Goal: Task Accomplishment & Management: Use online tool/utility

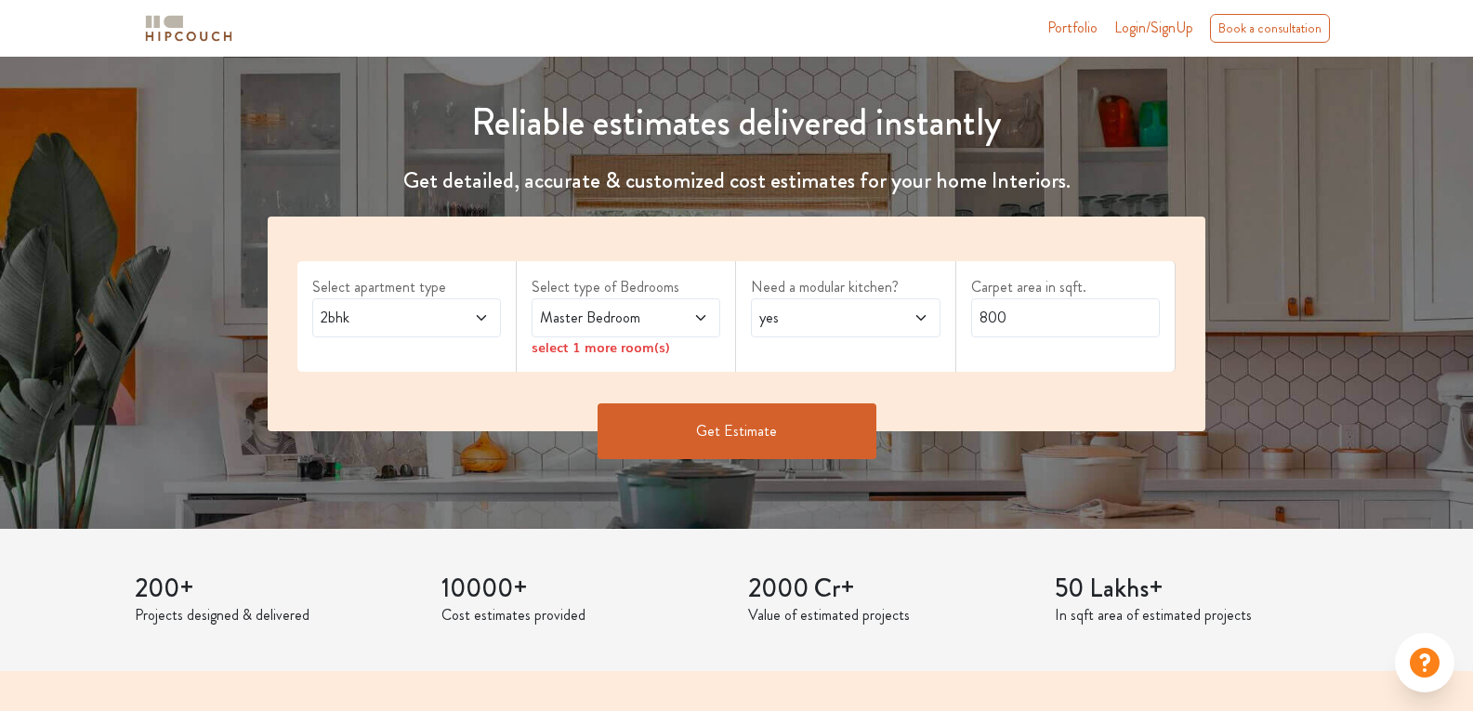
scroll to position [186, 0]
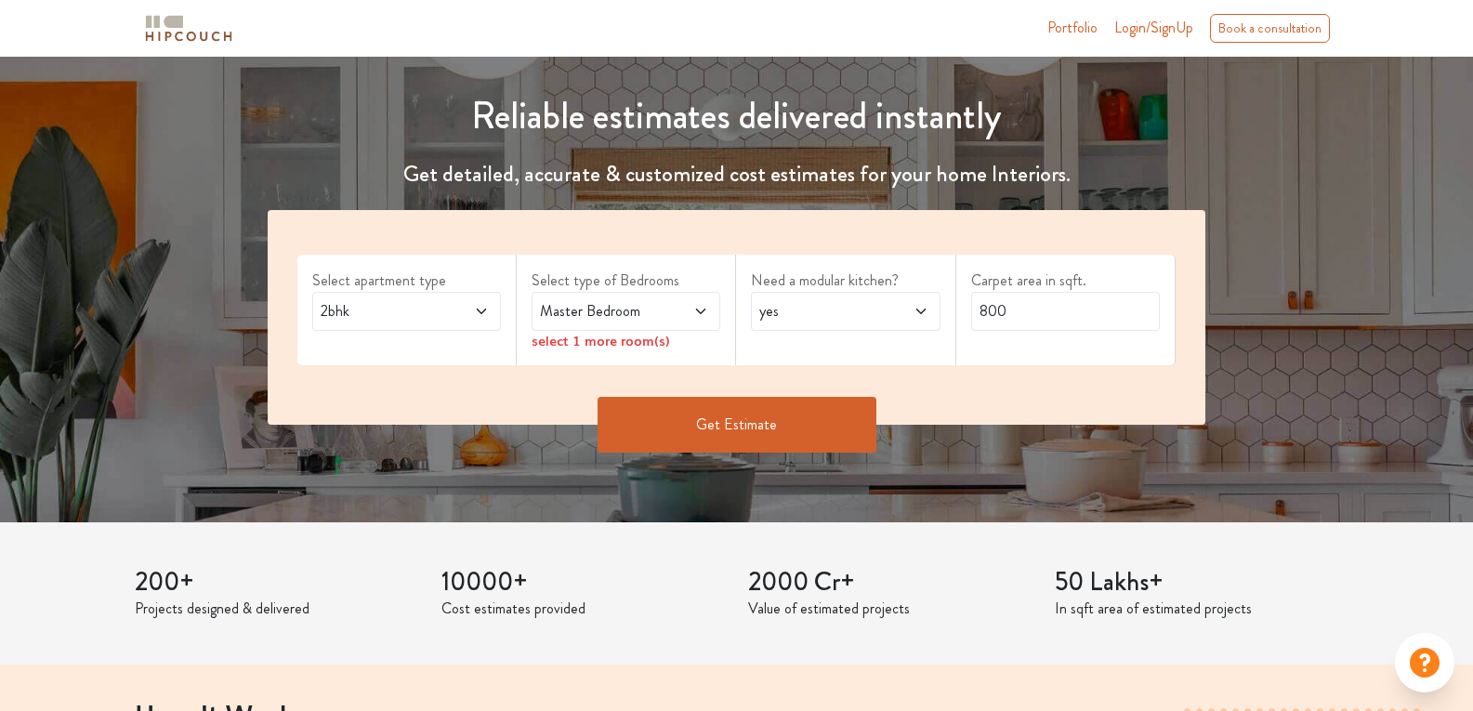
click at [469, 318] on span at bounding box center [467, 311] width 43 height 22
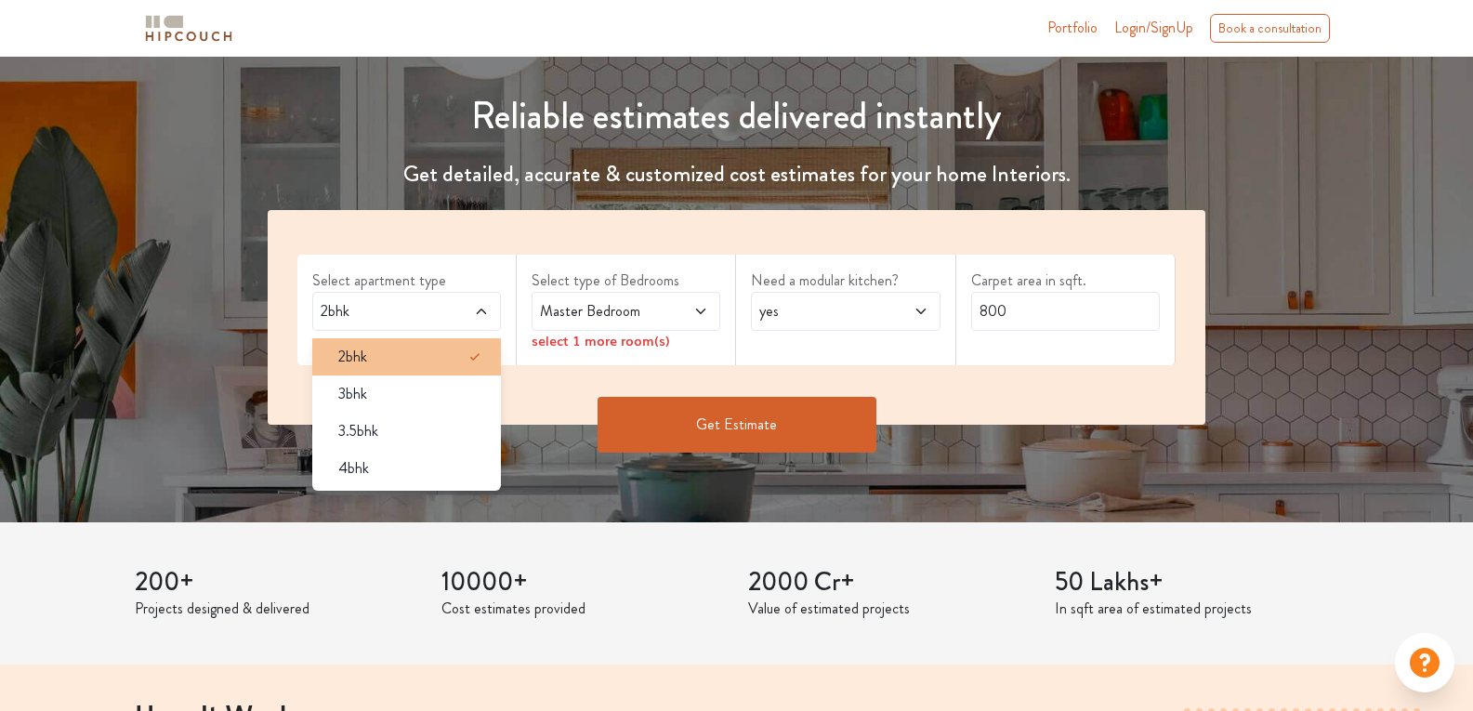
click at [354, 363] on span "2bhk" at bounding box center [352, 357] width 29 height 22
click at [683, 310] on span at bounding box center [687, 311] width 43 height 22
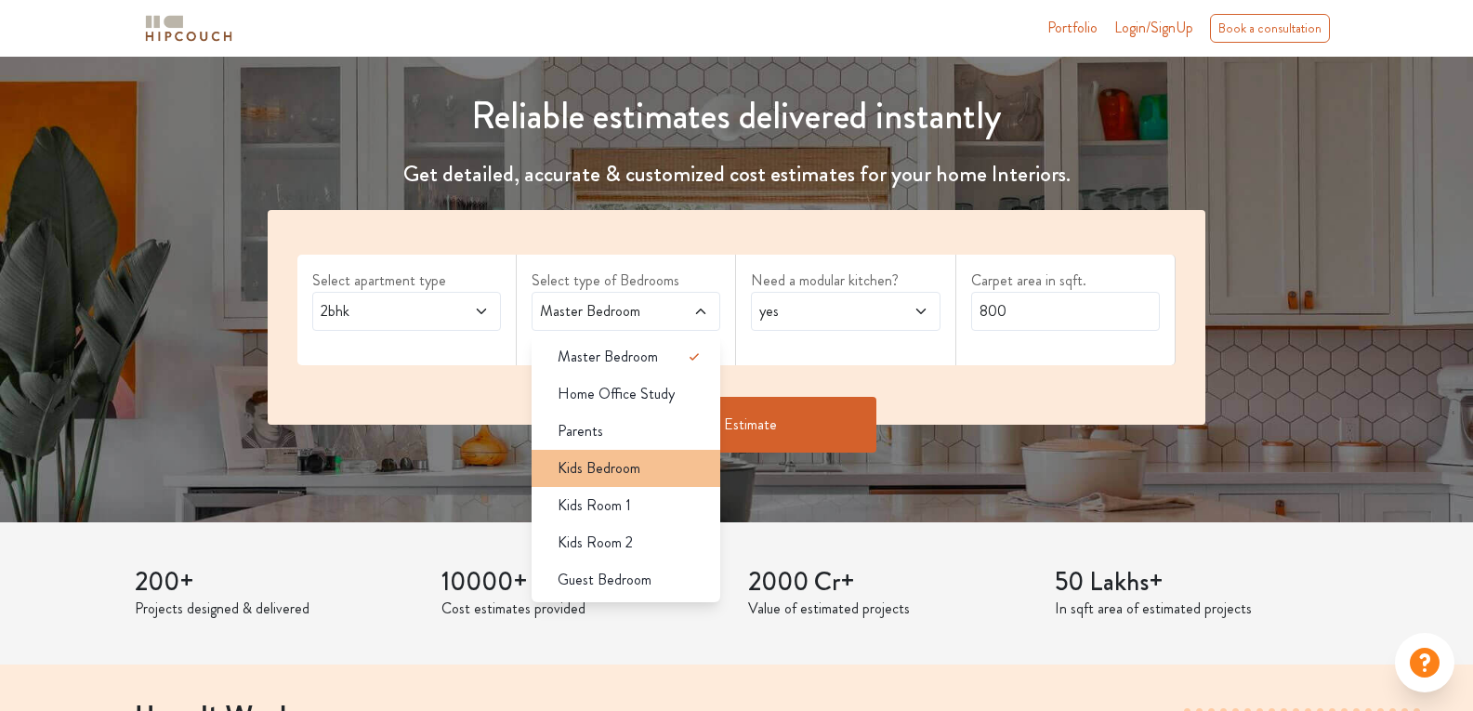
click at [626, 483] on li "Kids Bedroom" at bounding box center [626, 468] width 189 height 37
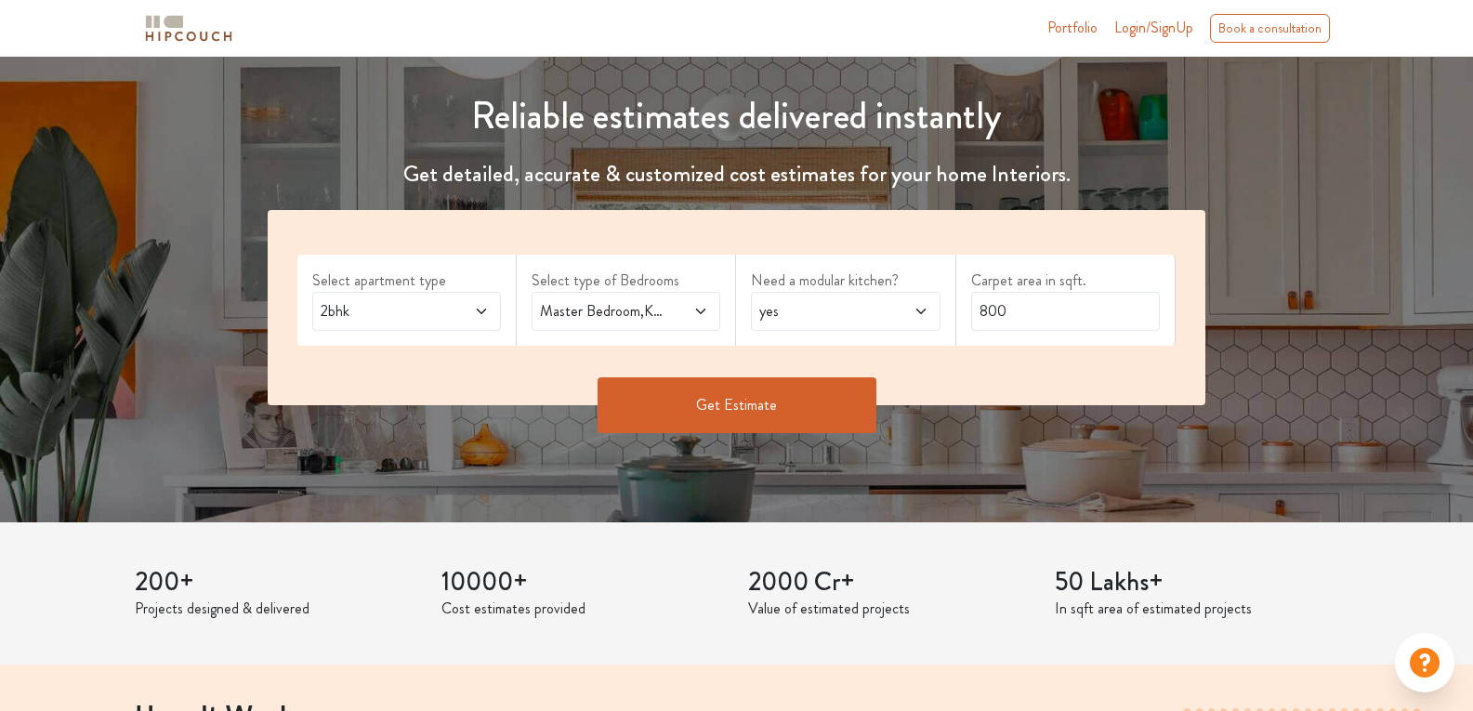
click at [704, 311] on icon at bounding box center [700, 312] width 9 height 6
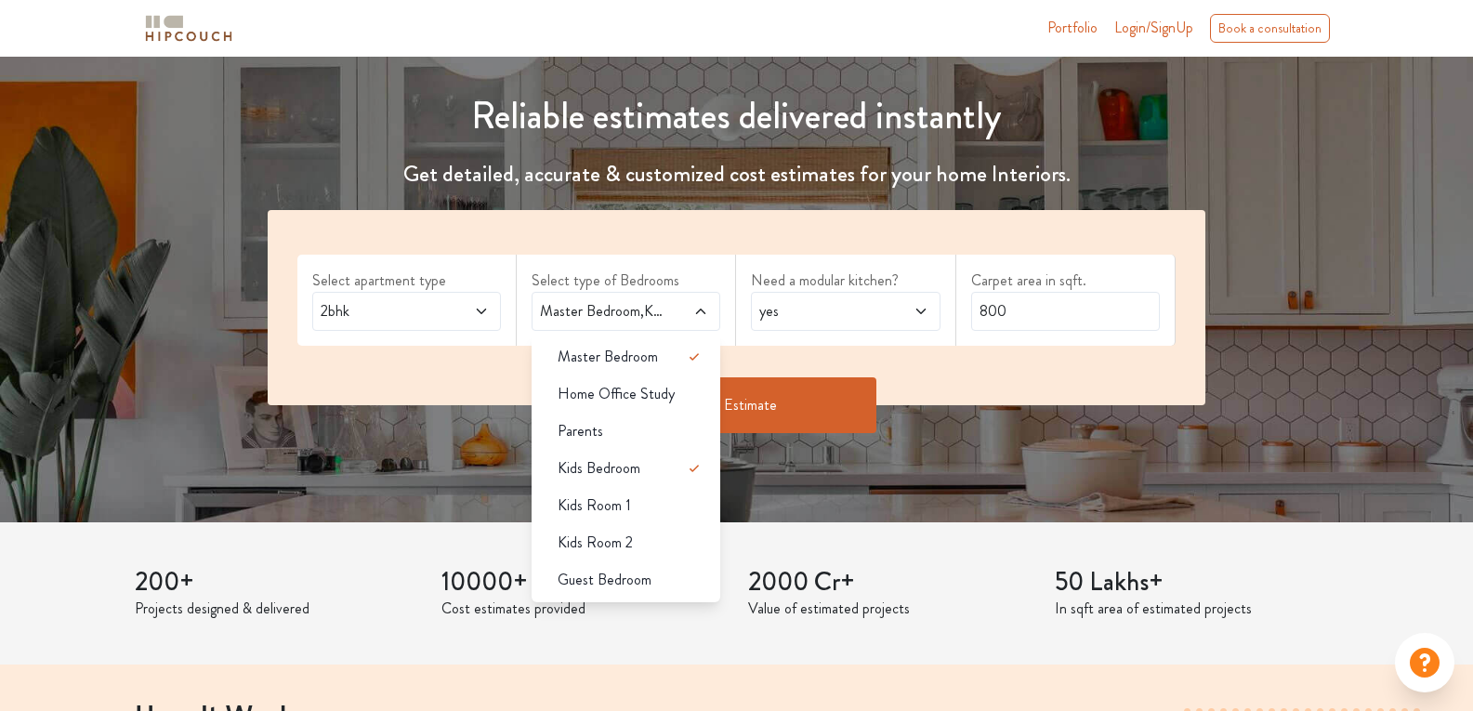
click at [1114, 395] on div "Get Estimate" at bounding box center [737, 405] width 960 height 56
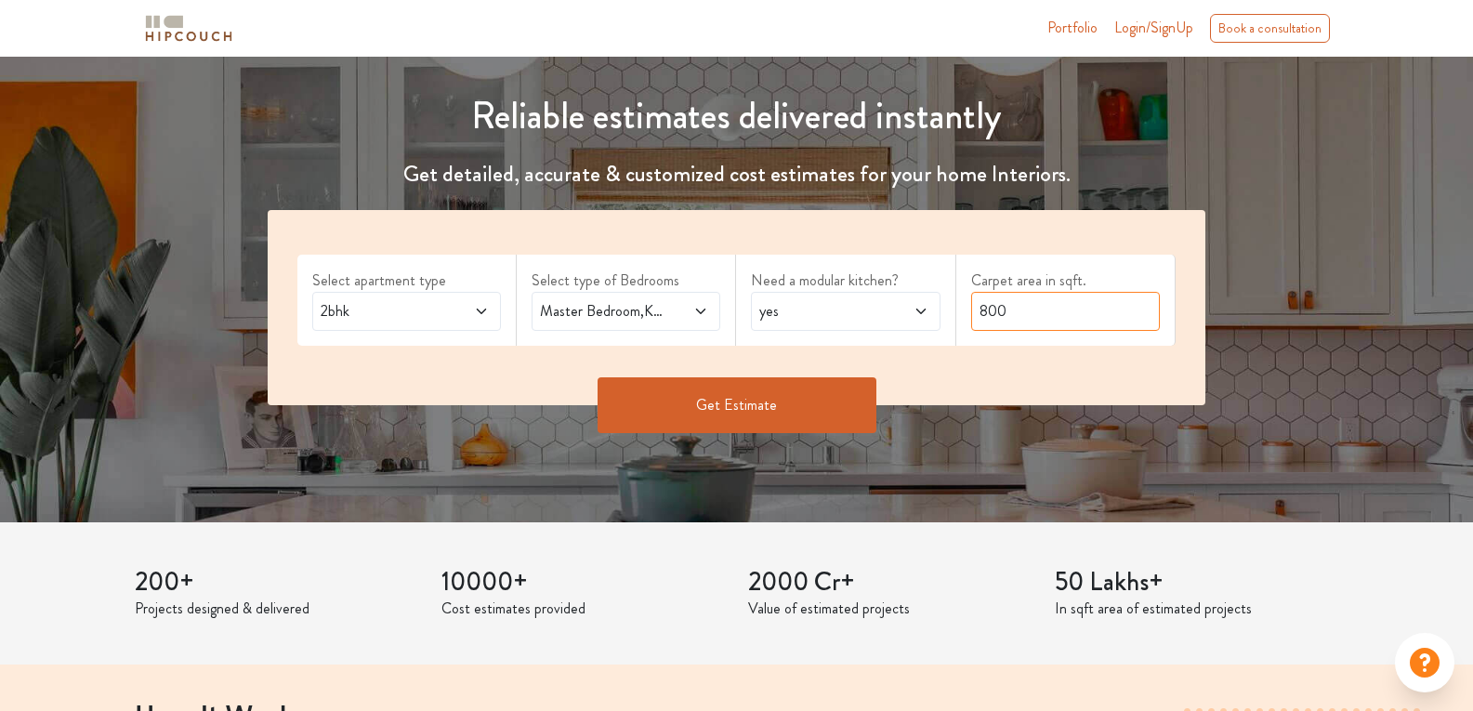
drag, startPoint x: 1060, startPoint y: 311, endPoint x: 875, endPoint y: 311, distance: 185.0
click at [875, 311] on div "Select apartment type 2bhk Select type of Bedrooms Master Bedroom,Kids Bedroom …" at bounding box center [737, 307] width 938 height 195
click at [971, 435] on div "Get Estimate" at bounding box center [737, 433] width 960 height 56
drag, startPoint x: 1012, startPoint y: 313, endPoint x: 958, endPoint y: 314, distance: 53.9
click at [958, 314] on div "Carpet area in sqft. 800" at bounding box center [1066, 300] width 219 height 91
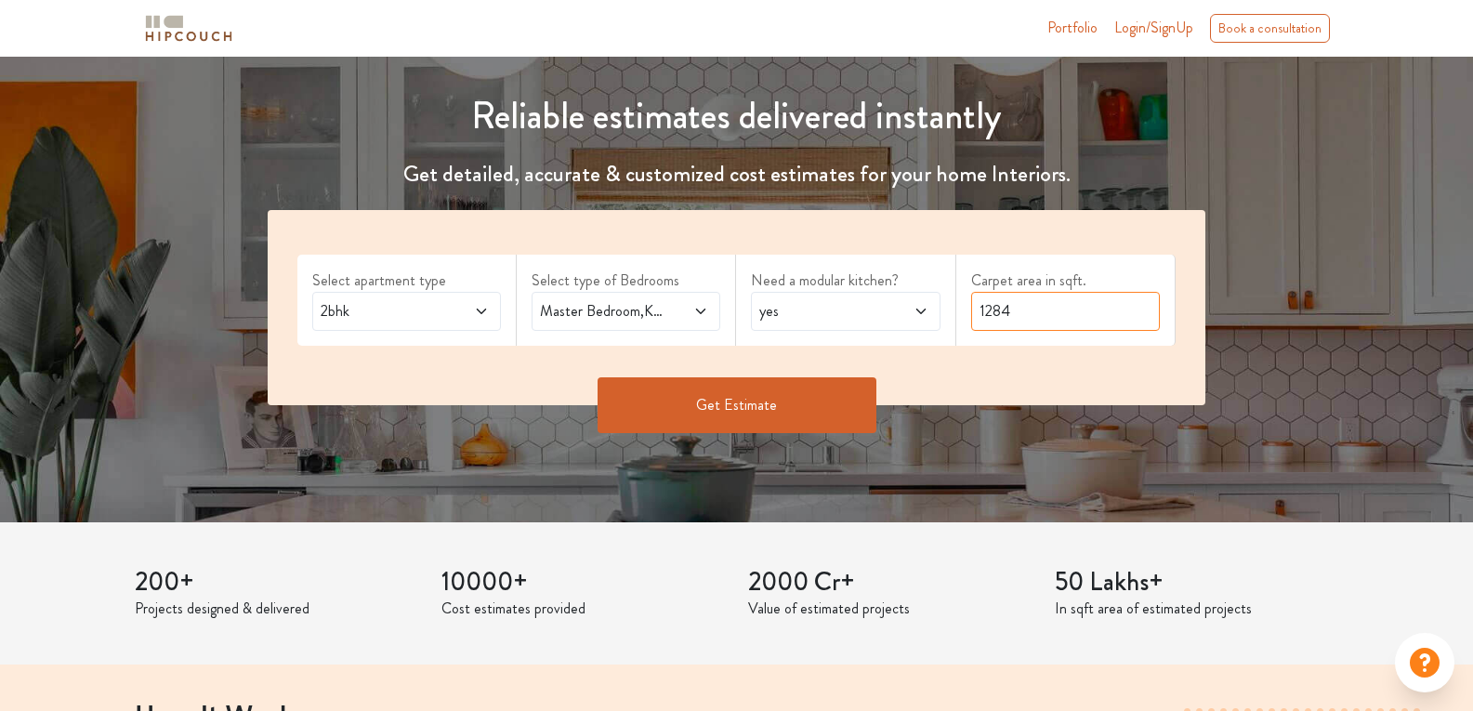
type input "1284"
click at [795, 402] on button "Get Estimate" at bounding box center [737, 405] width 279 height 56
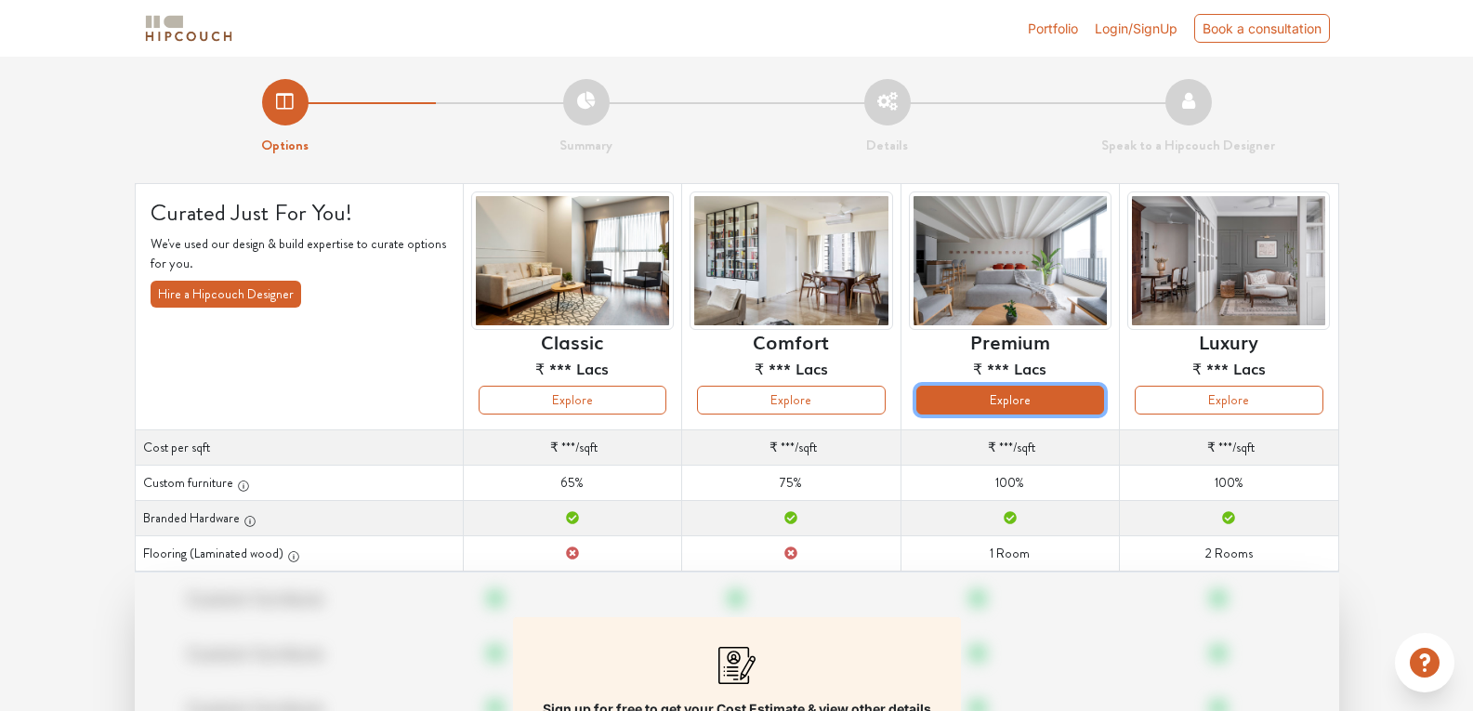
click at [997, 403] on button "Explore" at bounding box center [1011, 400] width 188 height 29
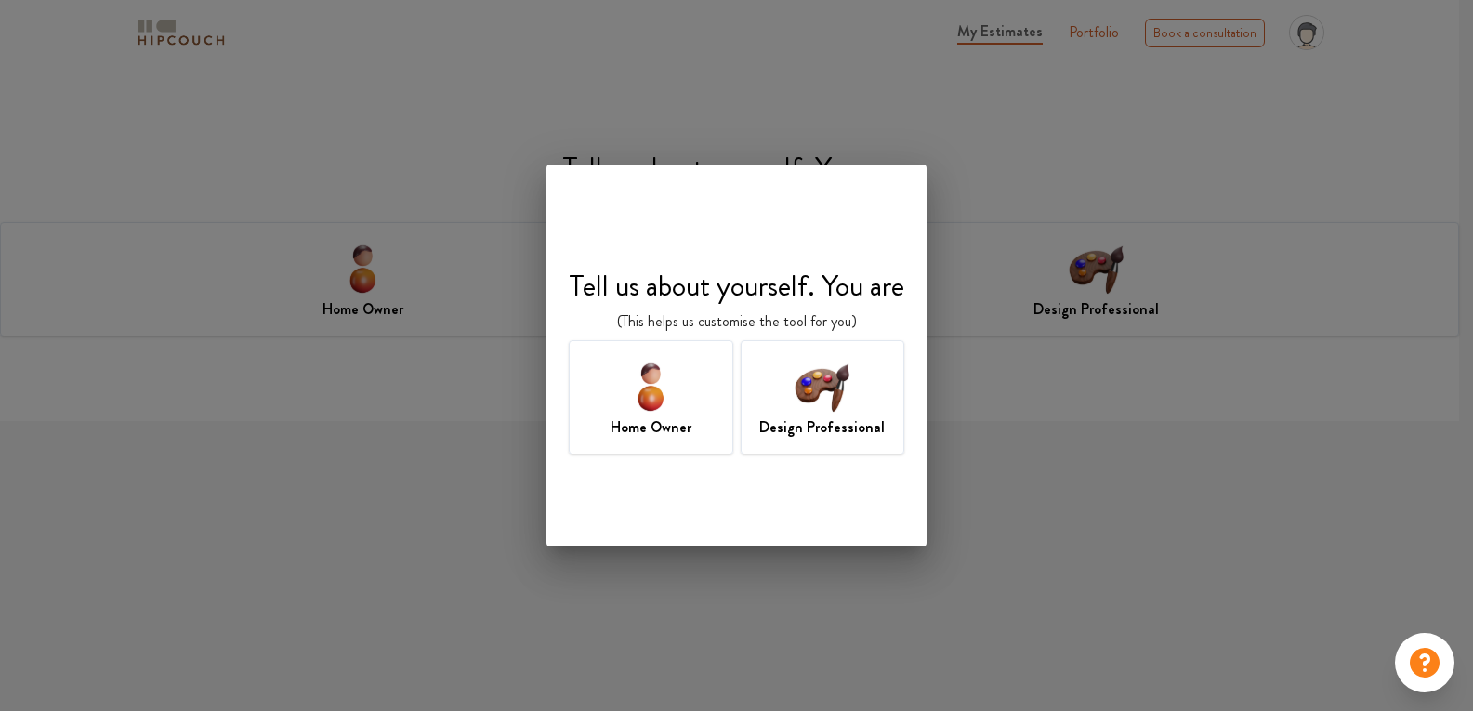
click at [823, 378] on img at bounding box center [822, 386] width 60 height 60
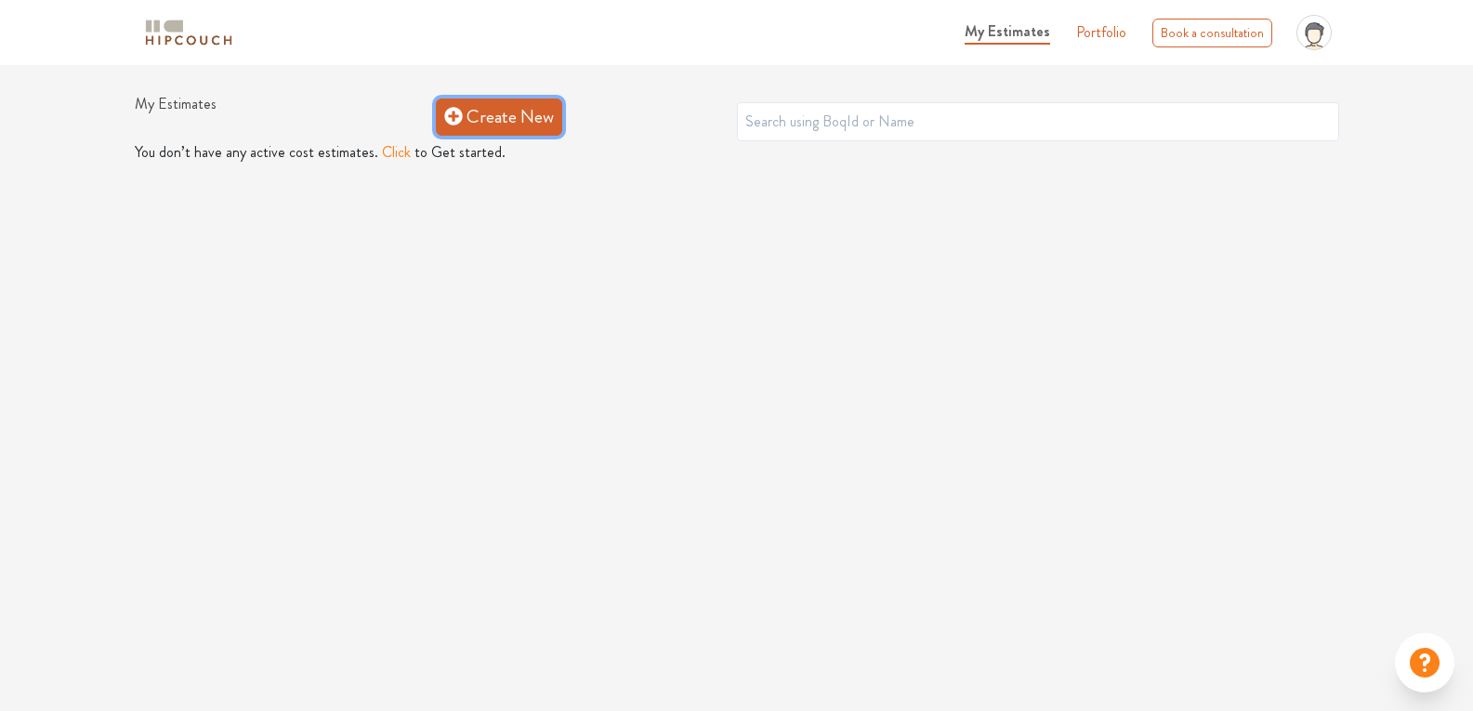
click at [482, 125] on link "Create New" at bounding box center [499, 117] width 126 height 37
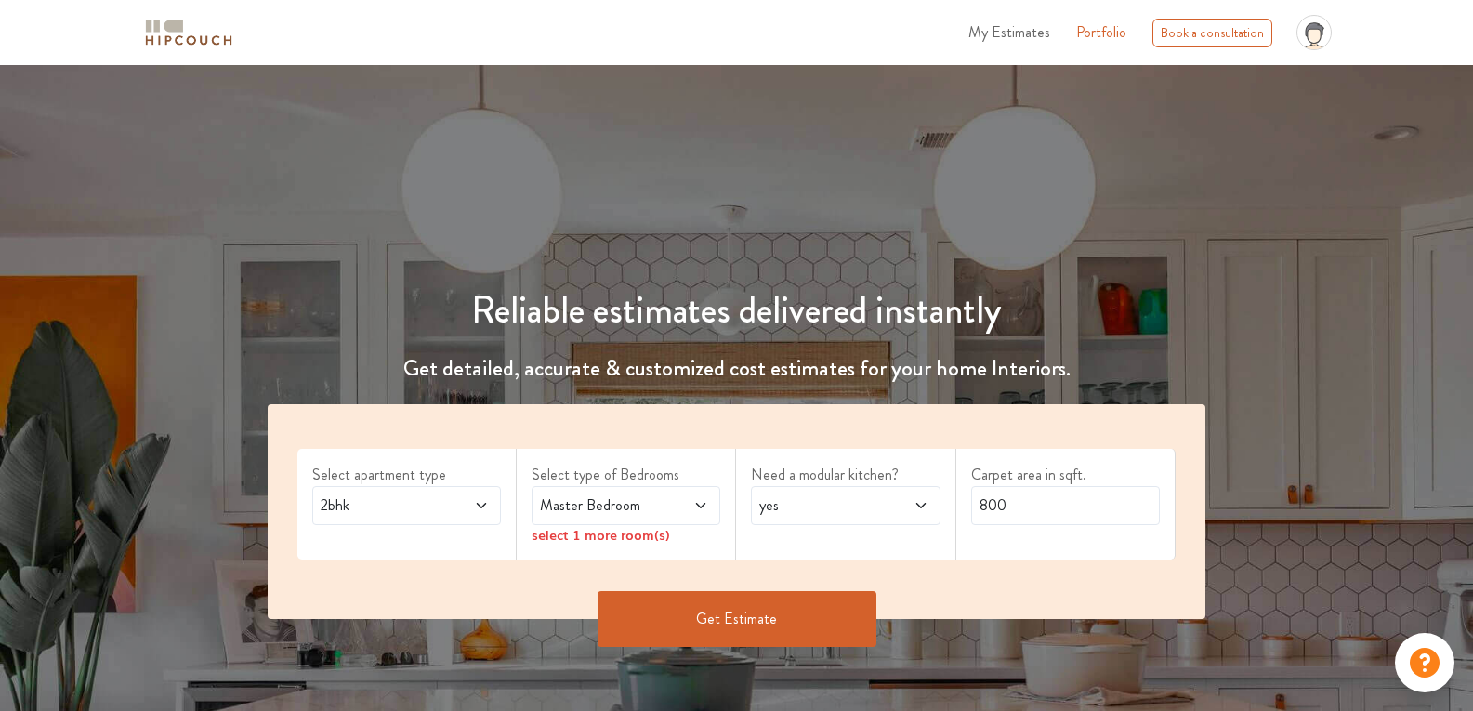
click at [693, 511] on span at bounding box center [687, 506] width 43 height 22
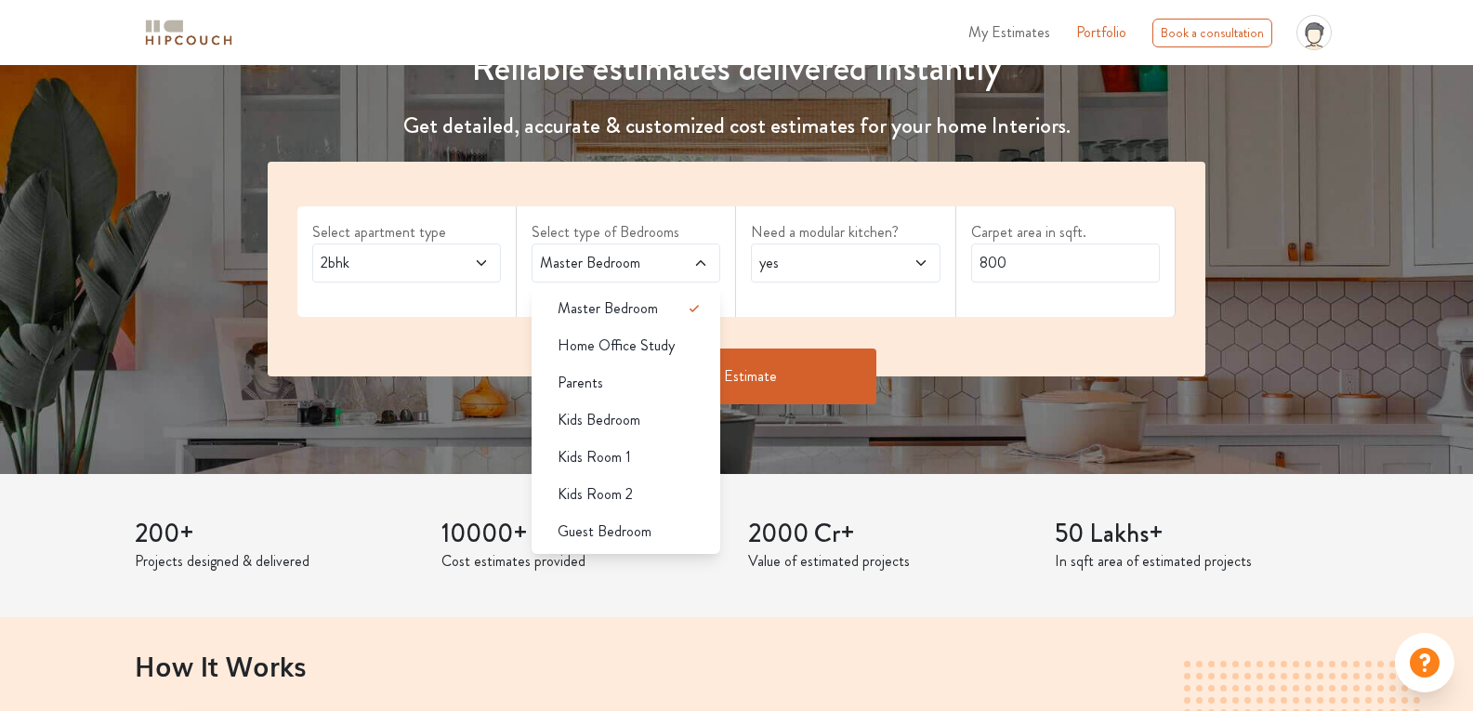
scroll to position [279, 0]
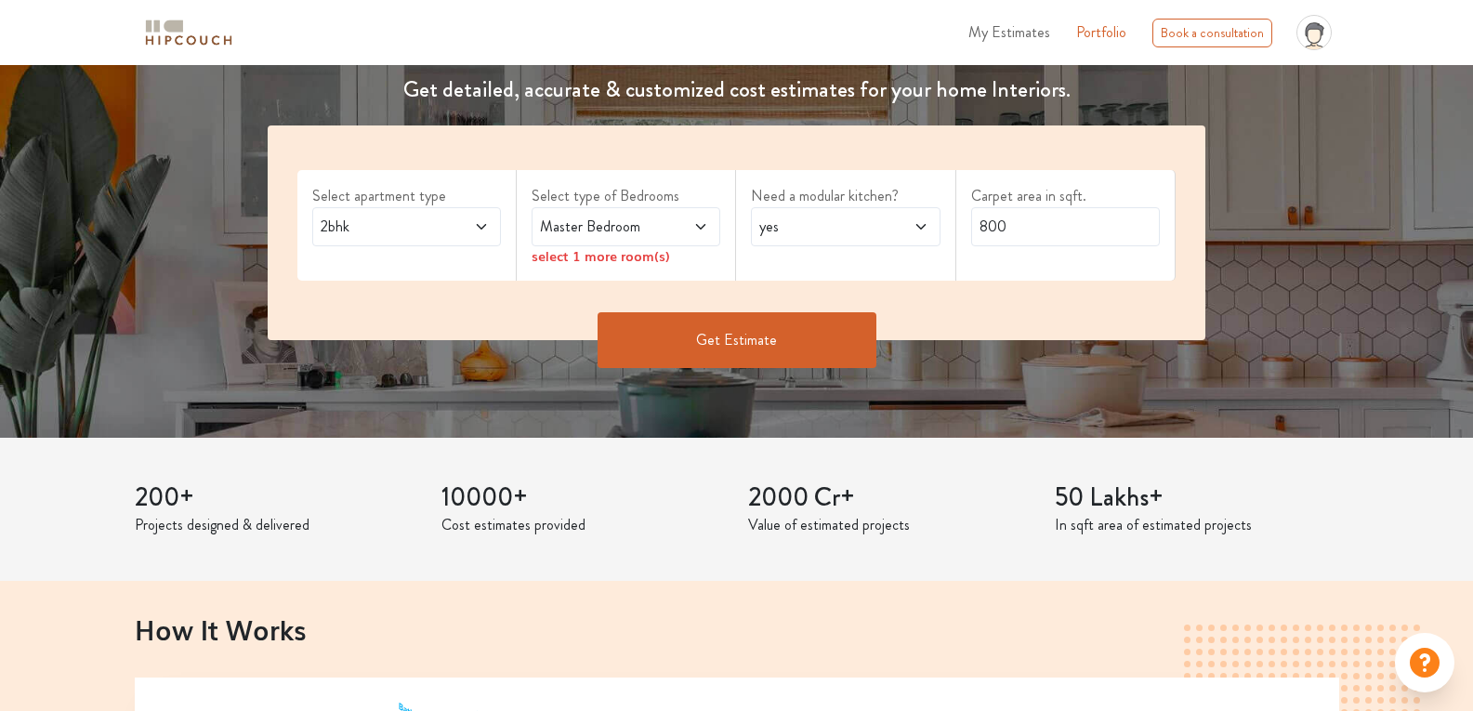
click at [419, 227] on span "2bhk" at bounding box center [381, 227] width 129 height 22
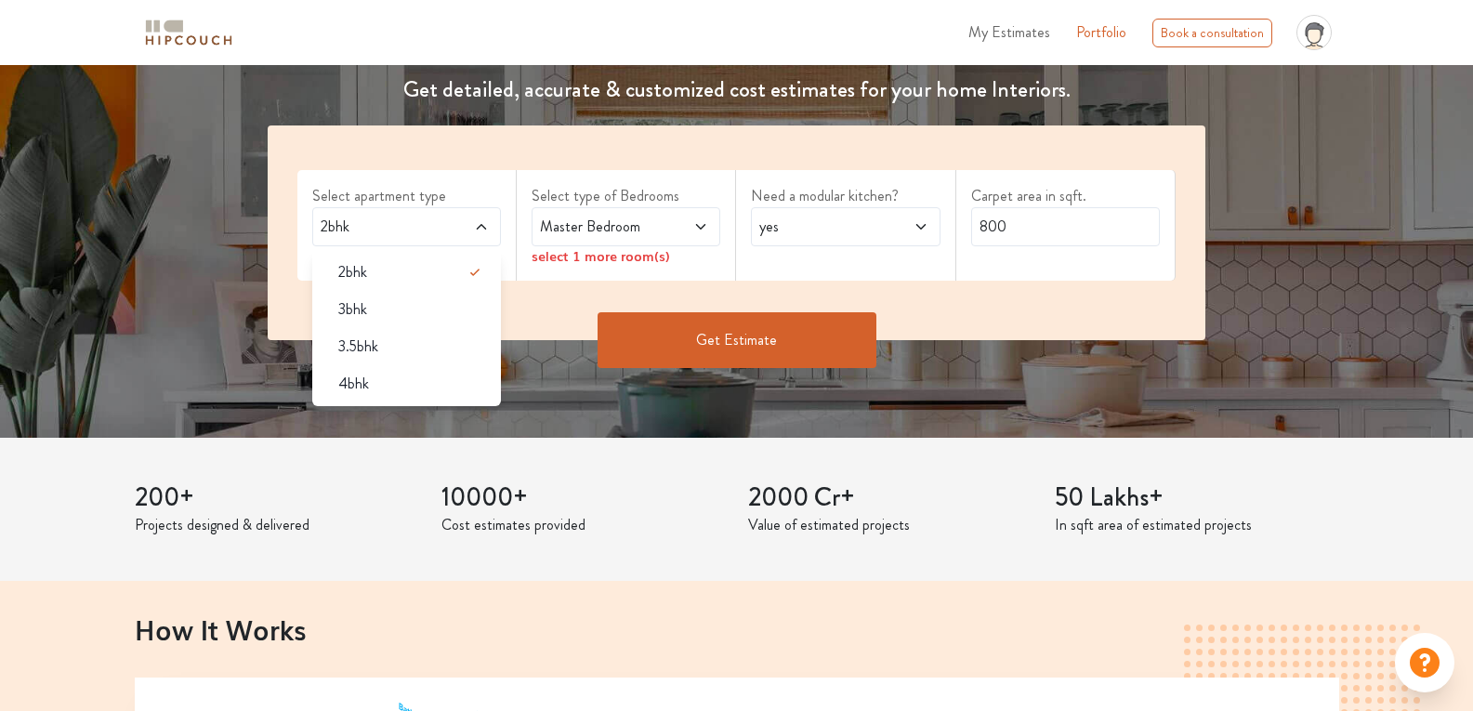
click at [698, 223] on icon at bounding box center [700, 226] width 15 height 15
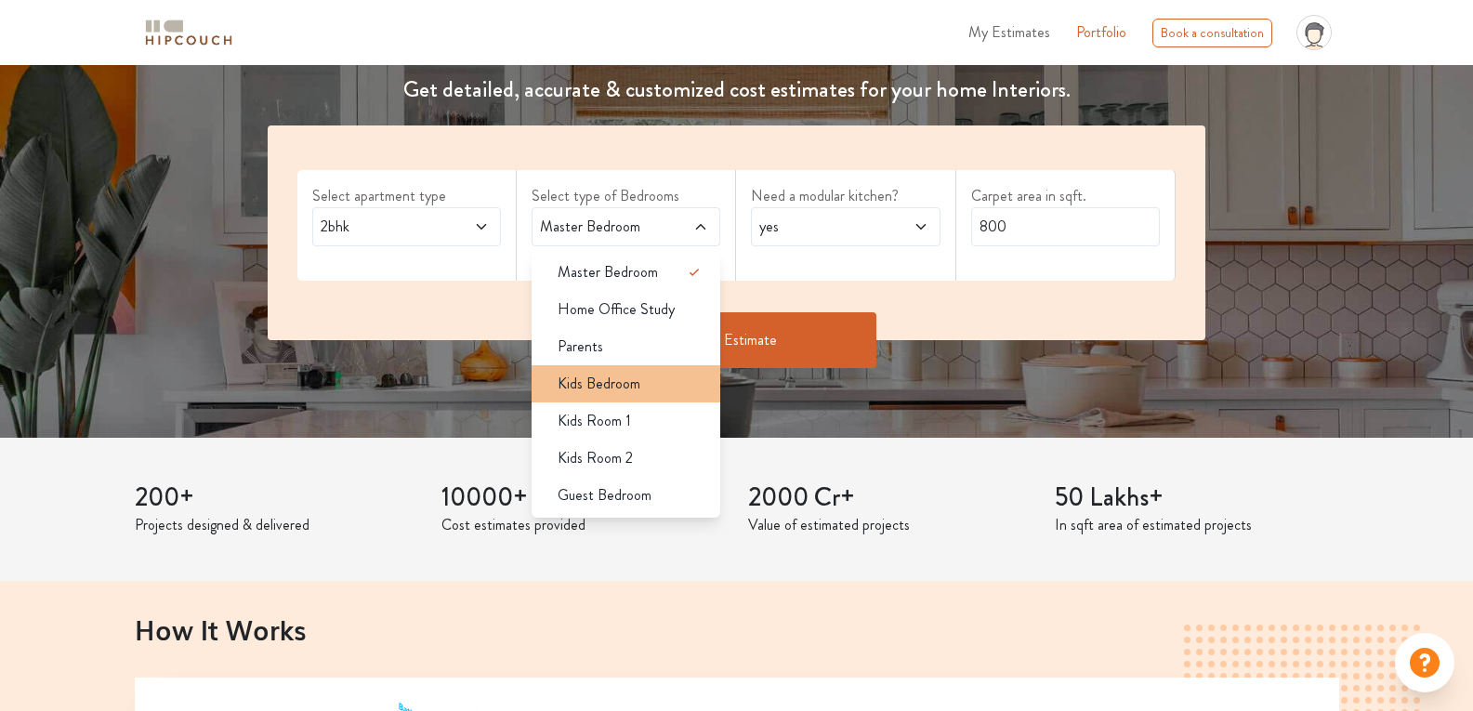
click at [671, 387] on div "Kids Bedroom" at bounding box center [632, 384] width 178 height 22
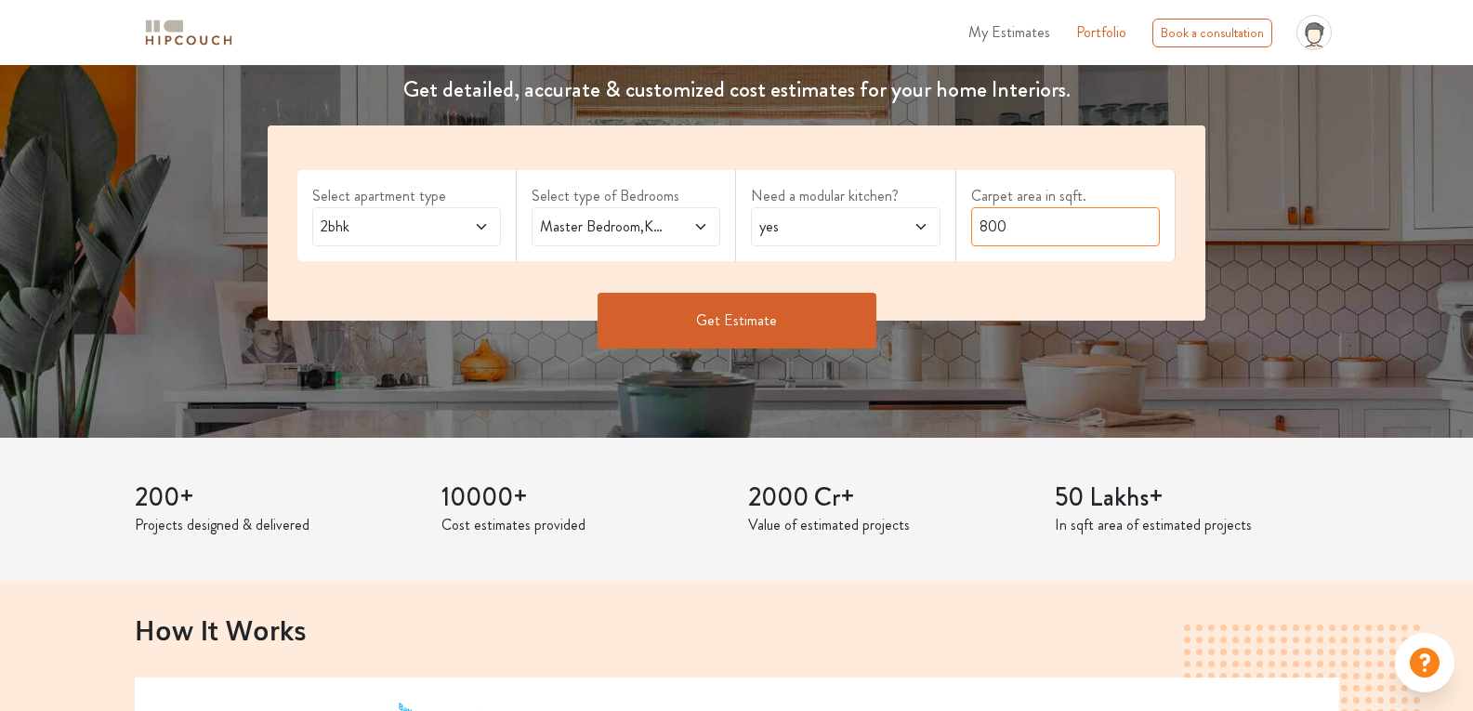
click at [1040, 212] on input "800" at bounding box center [1065, 226] width 189 height 39
drag, startPoint x: 1041, startPoint y: 215, endPoint x: 947, endPoint y: 229, distance: 94.9
click at [947, 229] on div "Select apartment type 2bhk Select type of Bedrooms Master Bedroom,Kids Bedroom …" at bounding box center [737, 222] width 938 height 195
type input "1284"
click at [798, 322] on button "Get Estimate" at bounding box center [737, 321] width 279 height 56
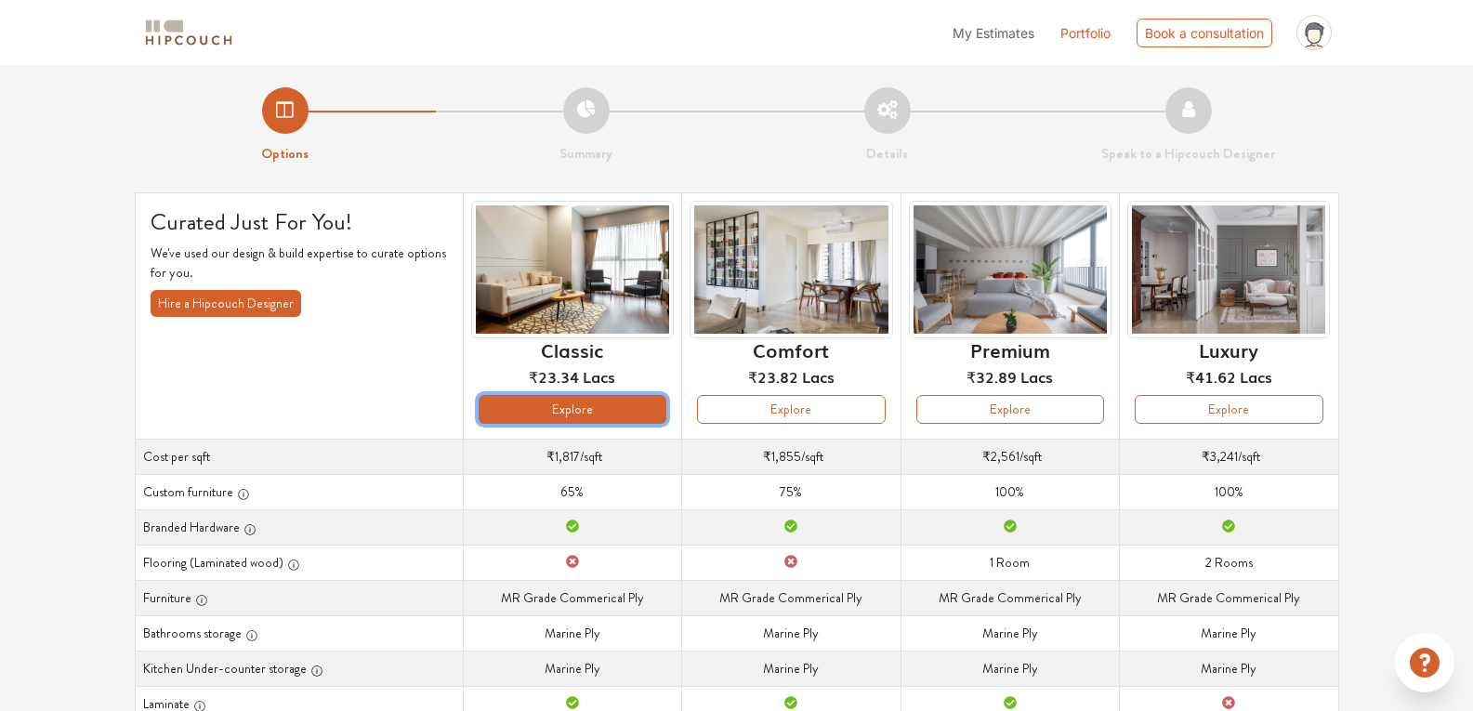
click at [606, 419] on button "Explore" at bounding box center [573, 409] width 188 height 29
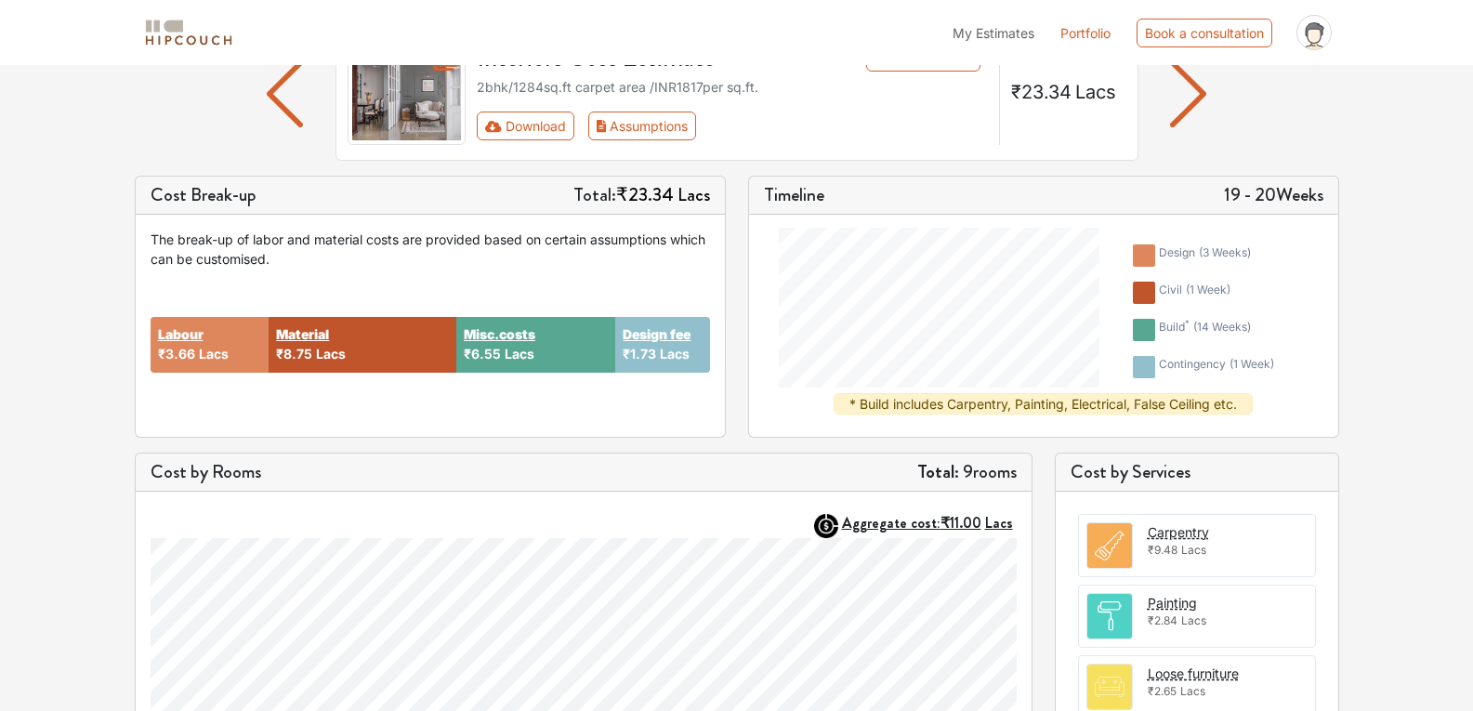
scroll to position [16, 0]
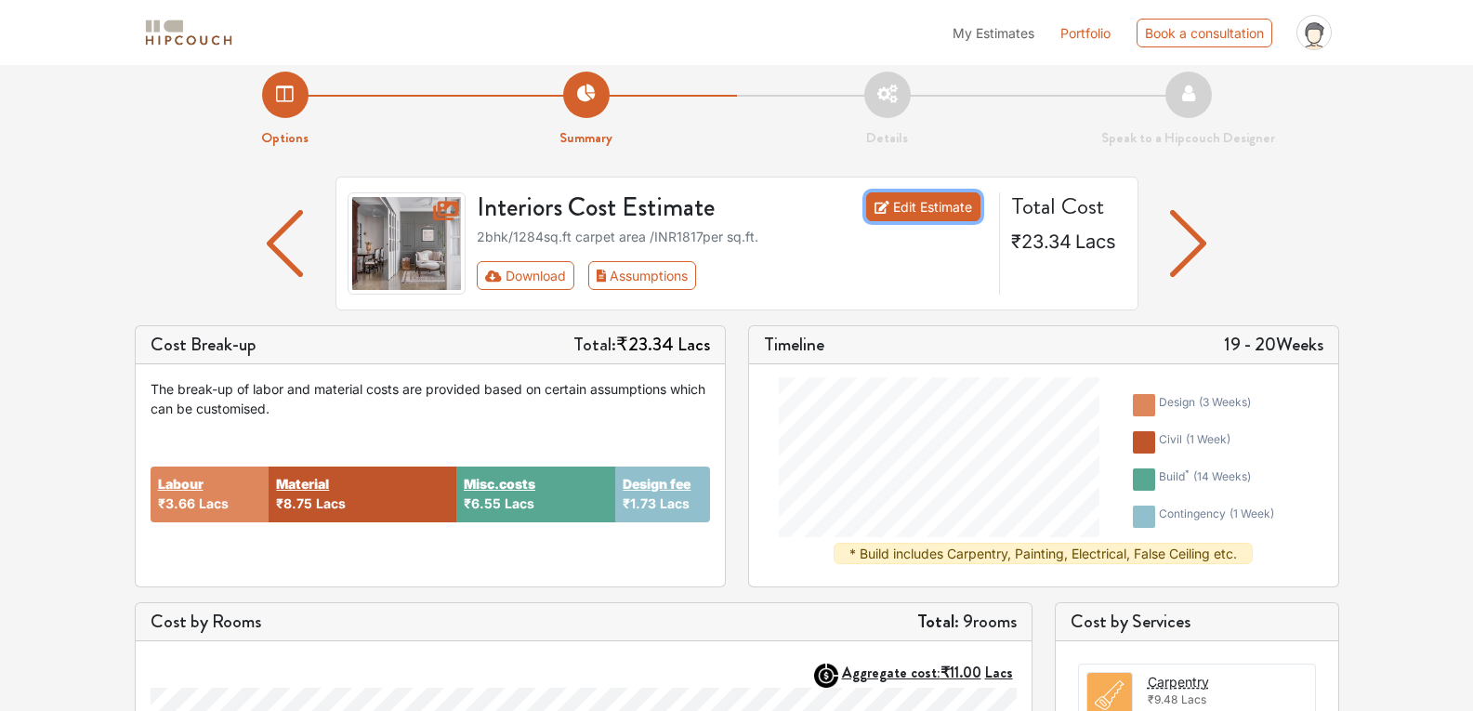
click at [914, 204] on link "Edit Estimate" at bounding box center [923, 206] width 114 height 29
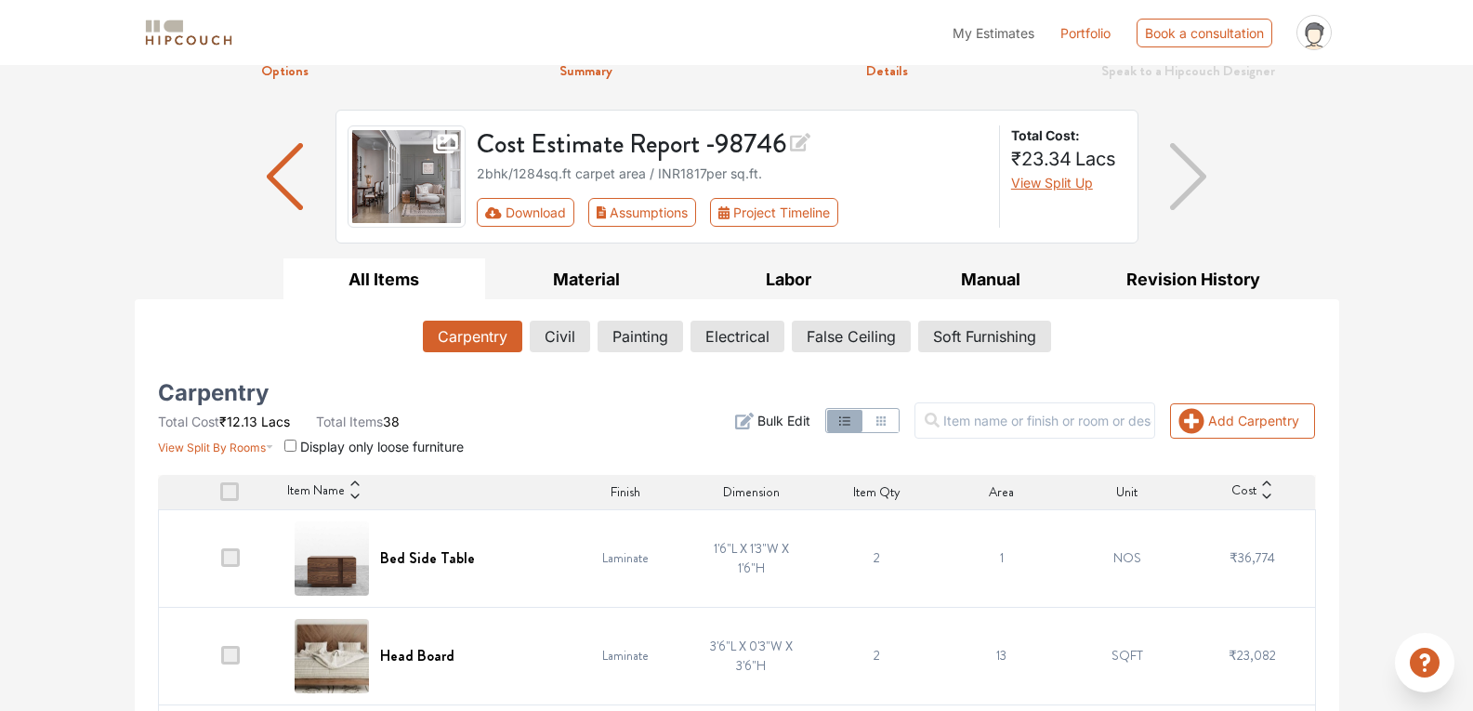
scroll to position [82, 0]
click at [1261, 496] on icon at bounding box center [1266, 497] width 13 height 13
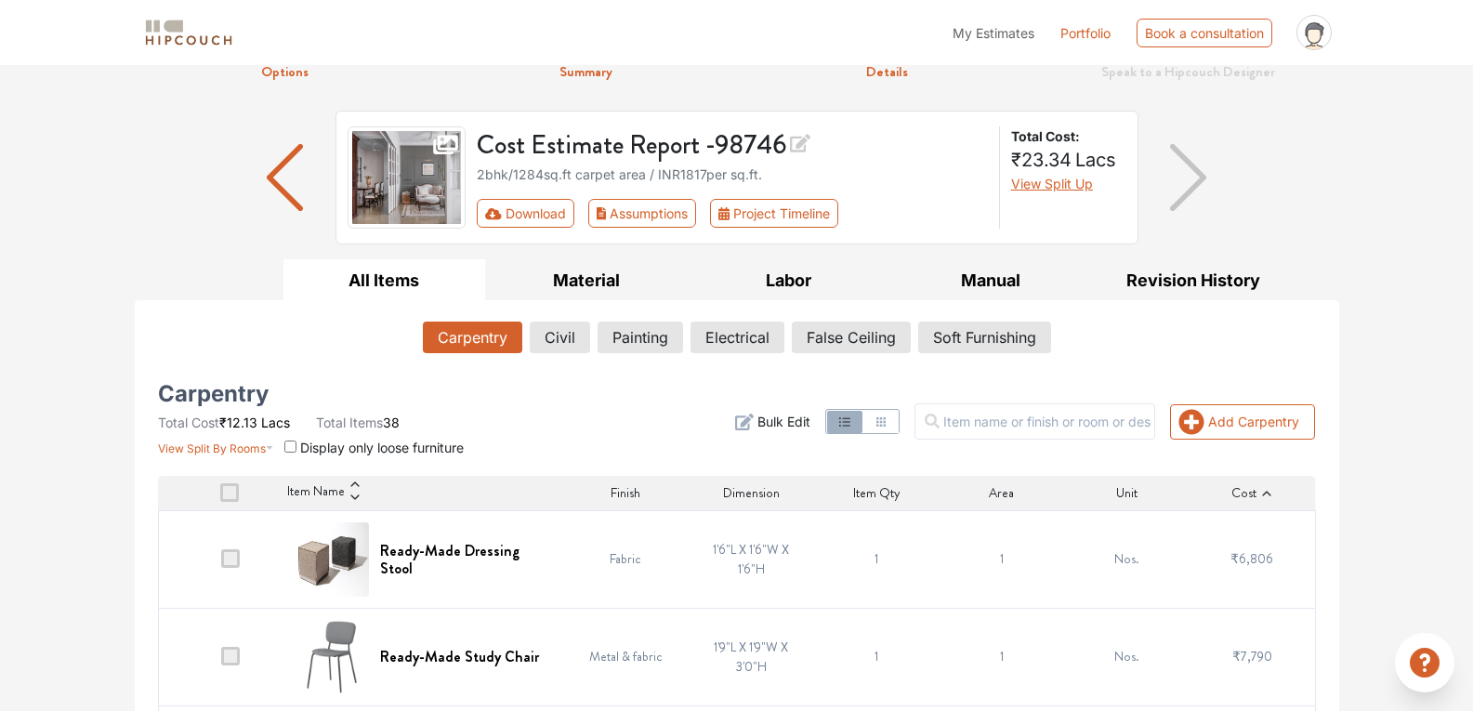
click at [1261, 496] on icon at bounding box center [1266, 493] width 13 height 13
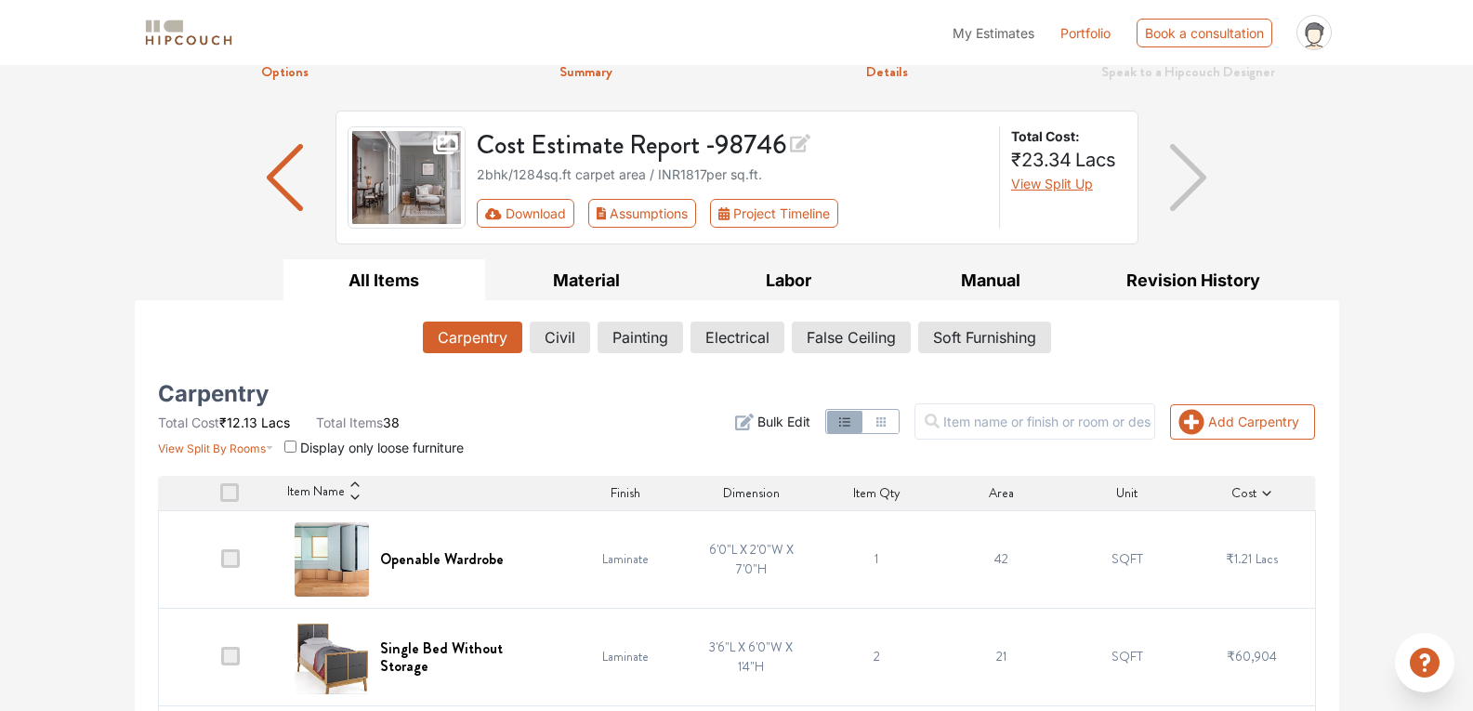
click at [1261, 496] on icon at bounding box center [1266, 493] width 13 height 13
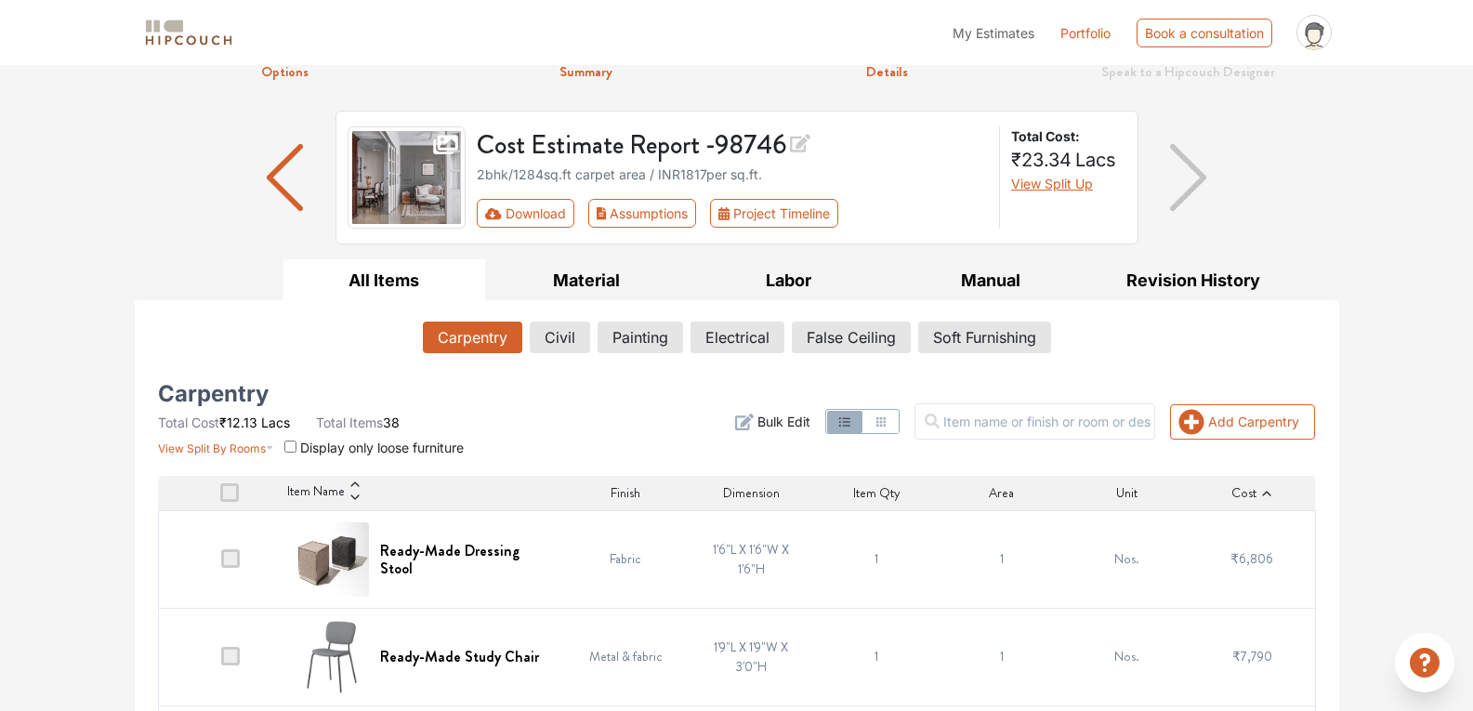
click at [1261, 496] on icon at bounding box center [1266, 493] width 13 height 13
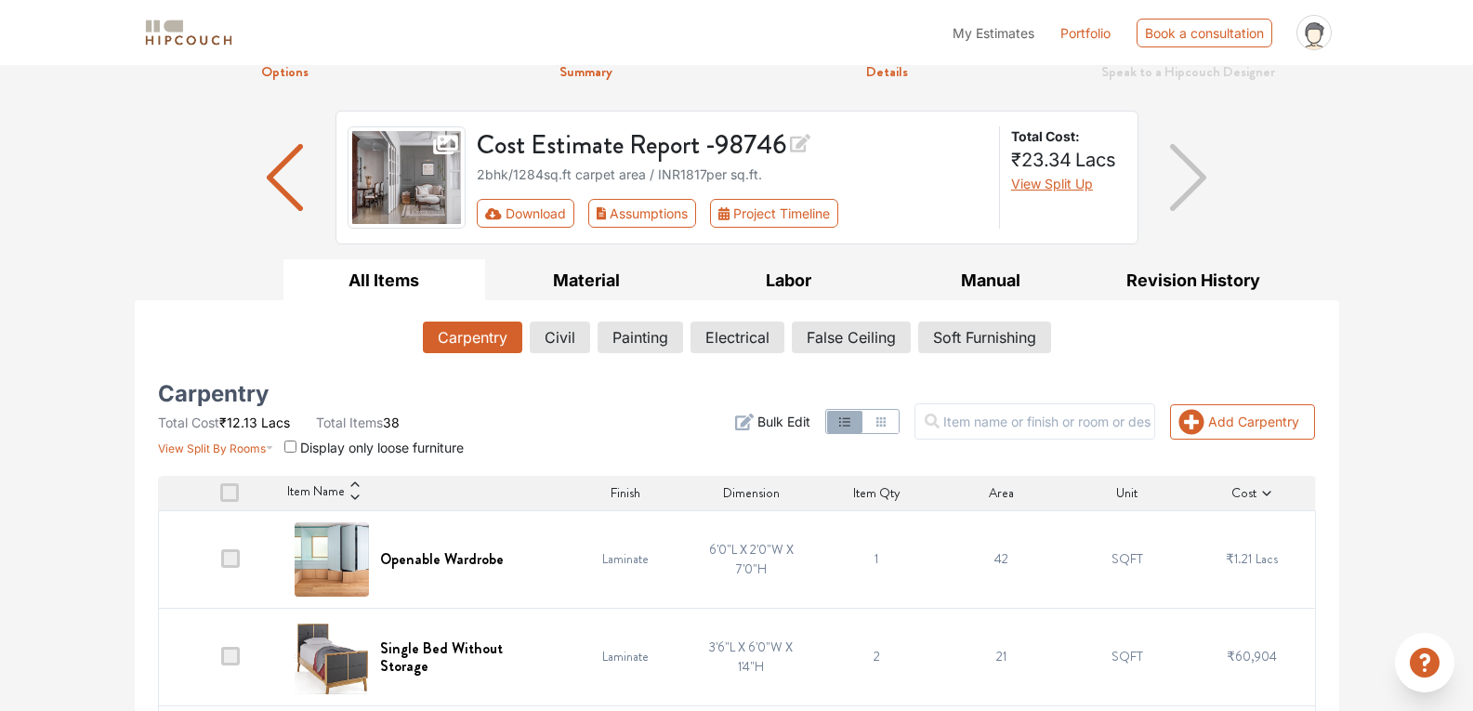
click at [1261, 496] on icon at bounding box center [1266, 493] width 13 height 13
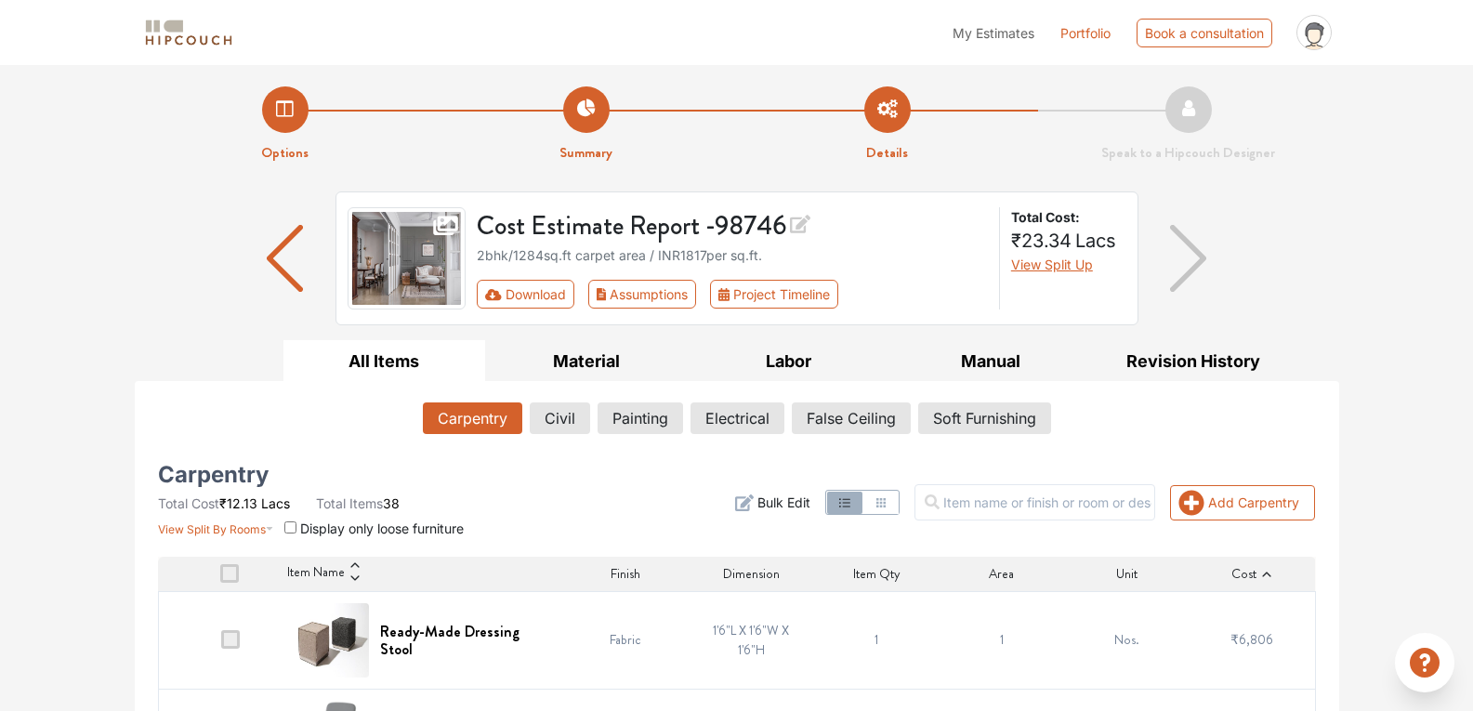
scroll to position [0, 0]
click at [623, 421] on button "Painting" at bounding box center [641, 419] width 84 height 32
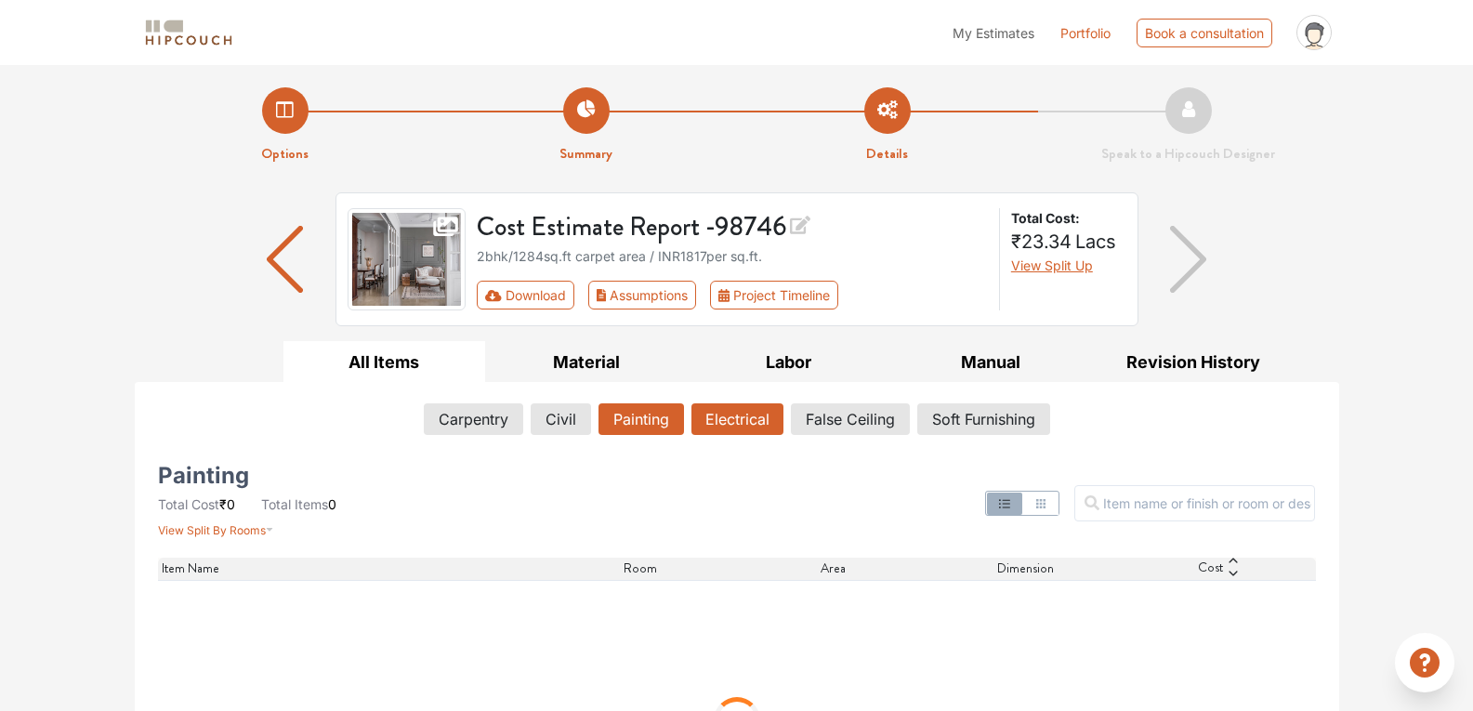
click at [749, 416] on button "Electrical" at bounding box center [738, 419] width 92 height 32
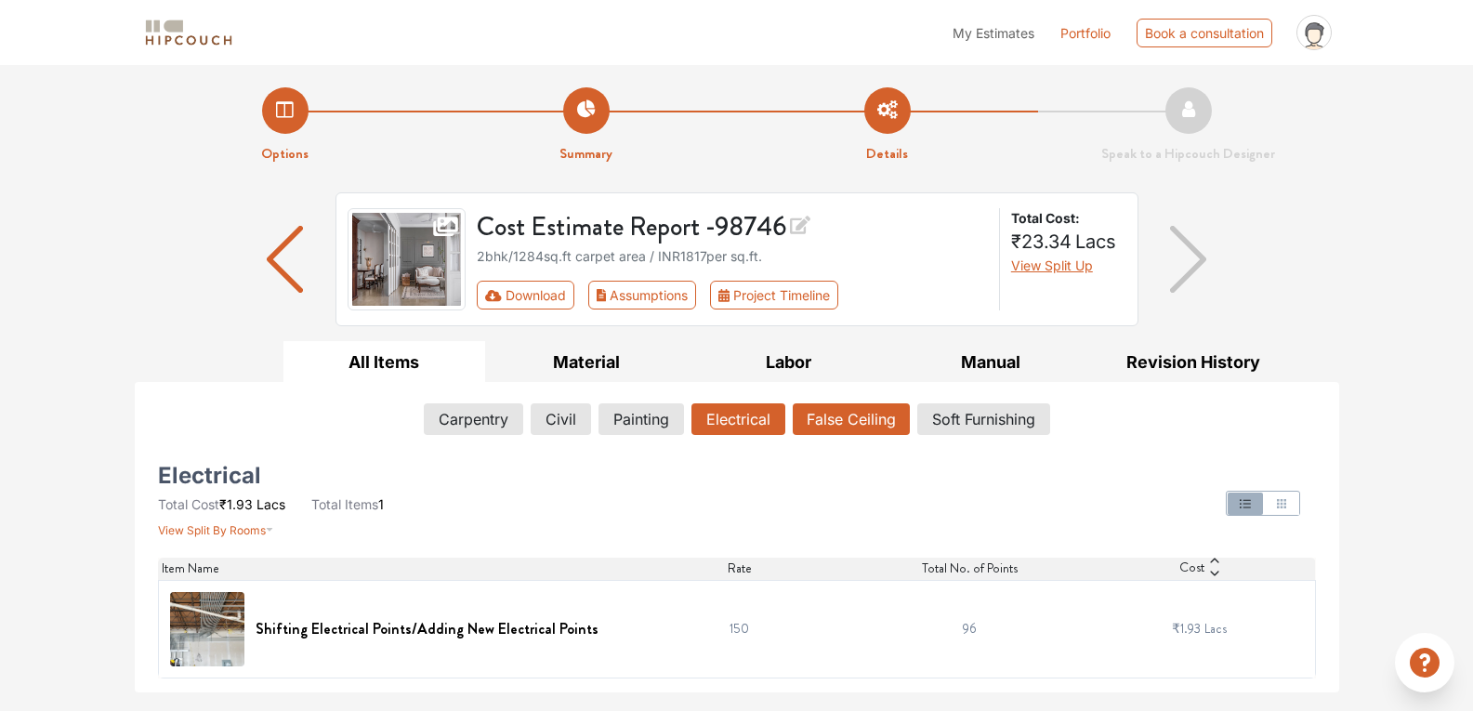
click at [825, 426] on button "False Ceiling" at bounding box center [851, 419] width 117 height 32
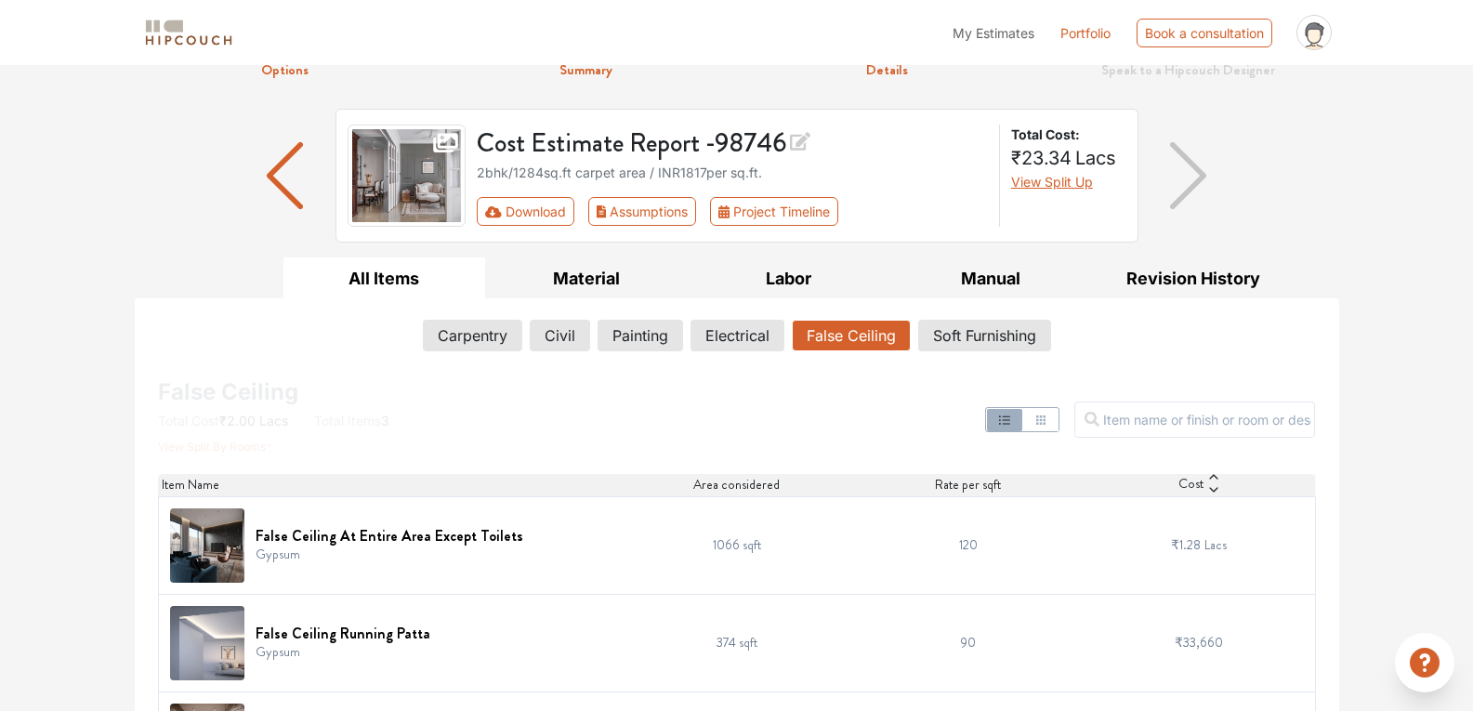
scroll to position [177, 0]
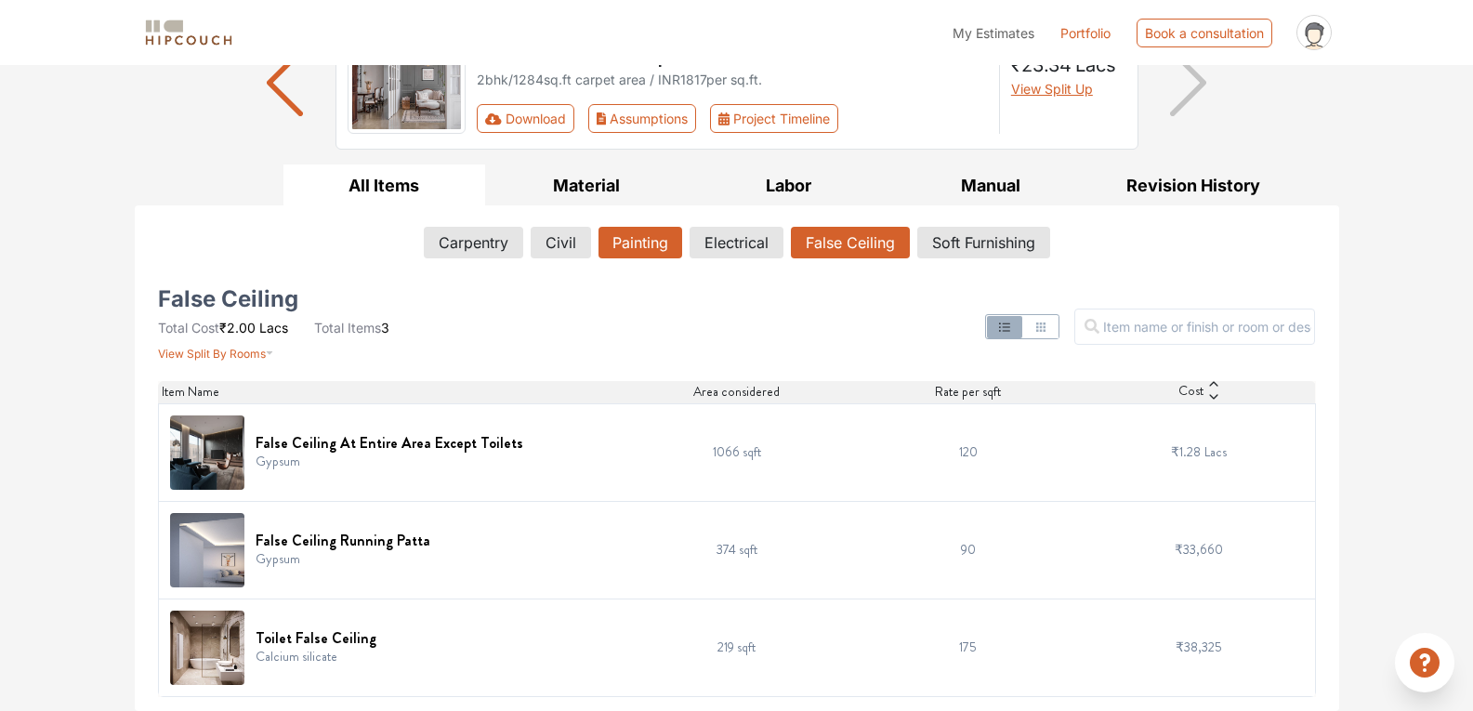
click at [634, 246] on button "Painting" at bounding box center [641, 243] width 84 height 32
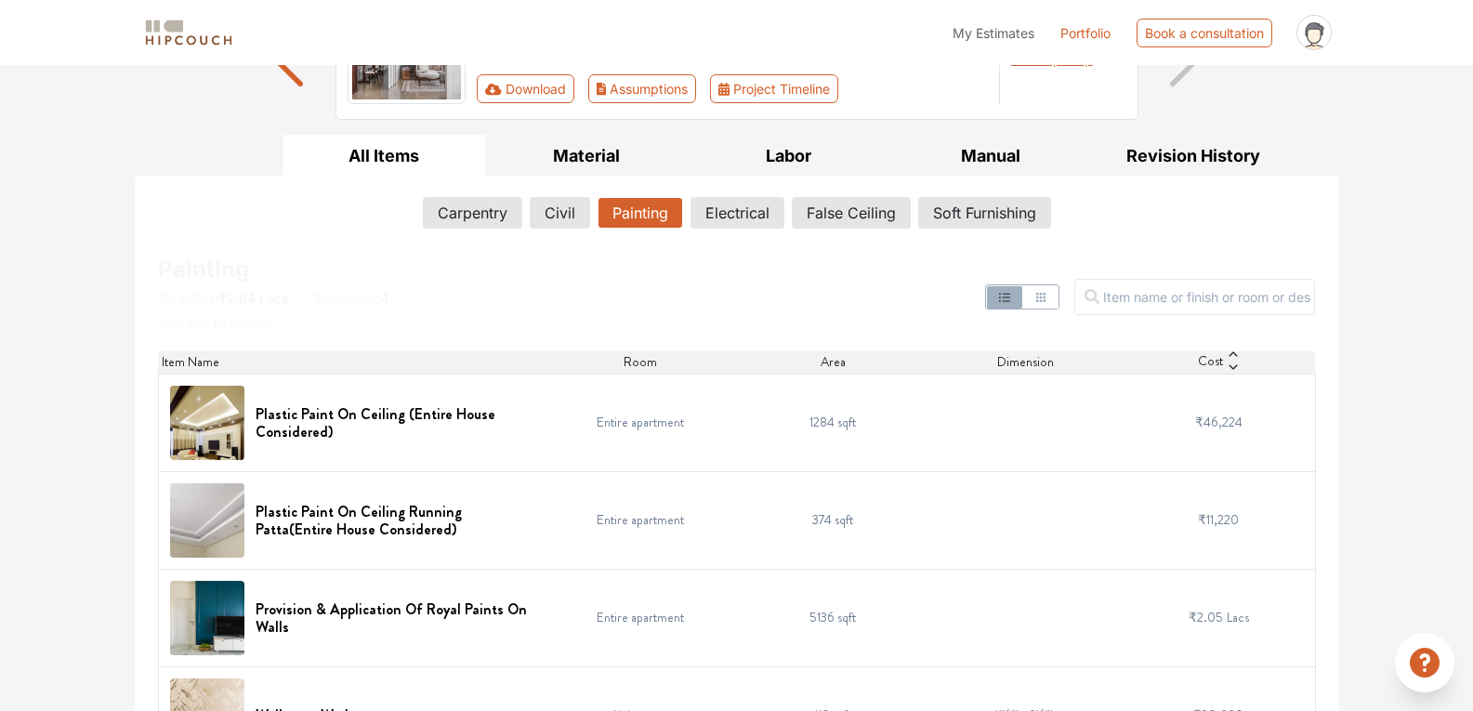
scroll to position [88, 0]
